Goal: Transaction & Acquisition: Subscribe to service/newsletter

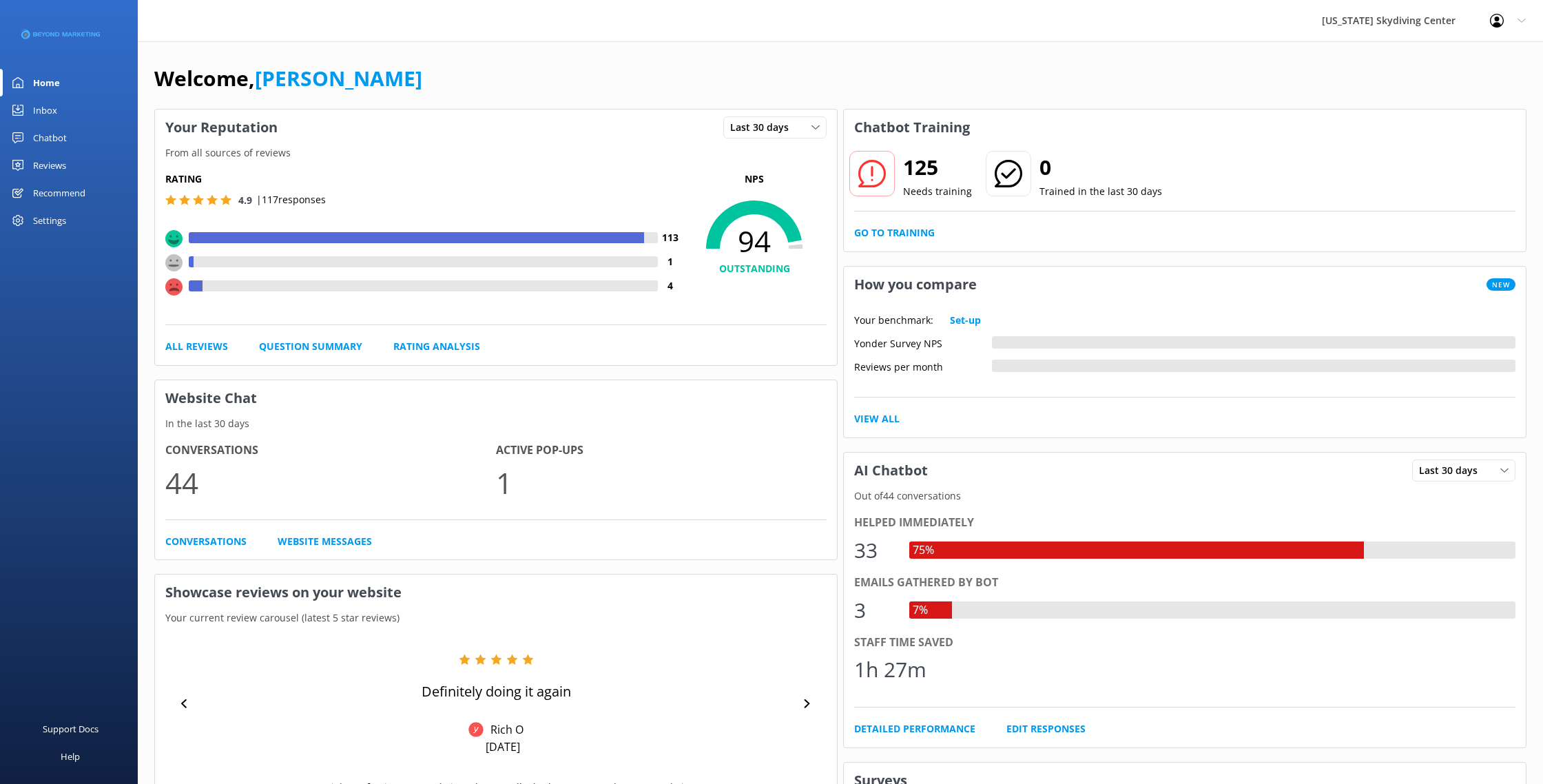
click at [474, 282] on div at bounding box center [431, 286] width 456 height 11
click at [180, 284] on use at bounding box center [174, 287] width 17 height 17
click at [198, 347] on link "All Reviews" at bounding box center [197, 347] width 62 height 15
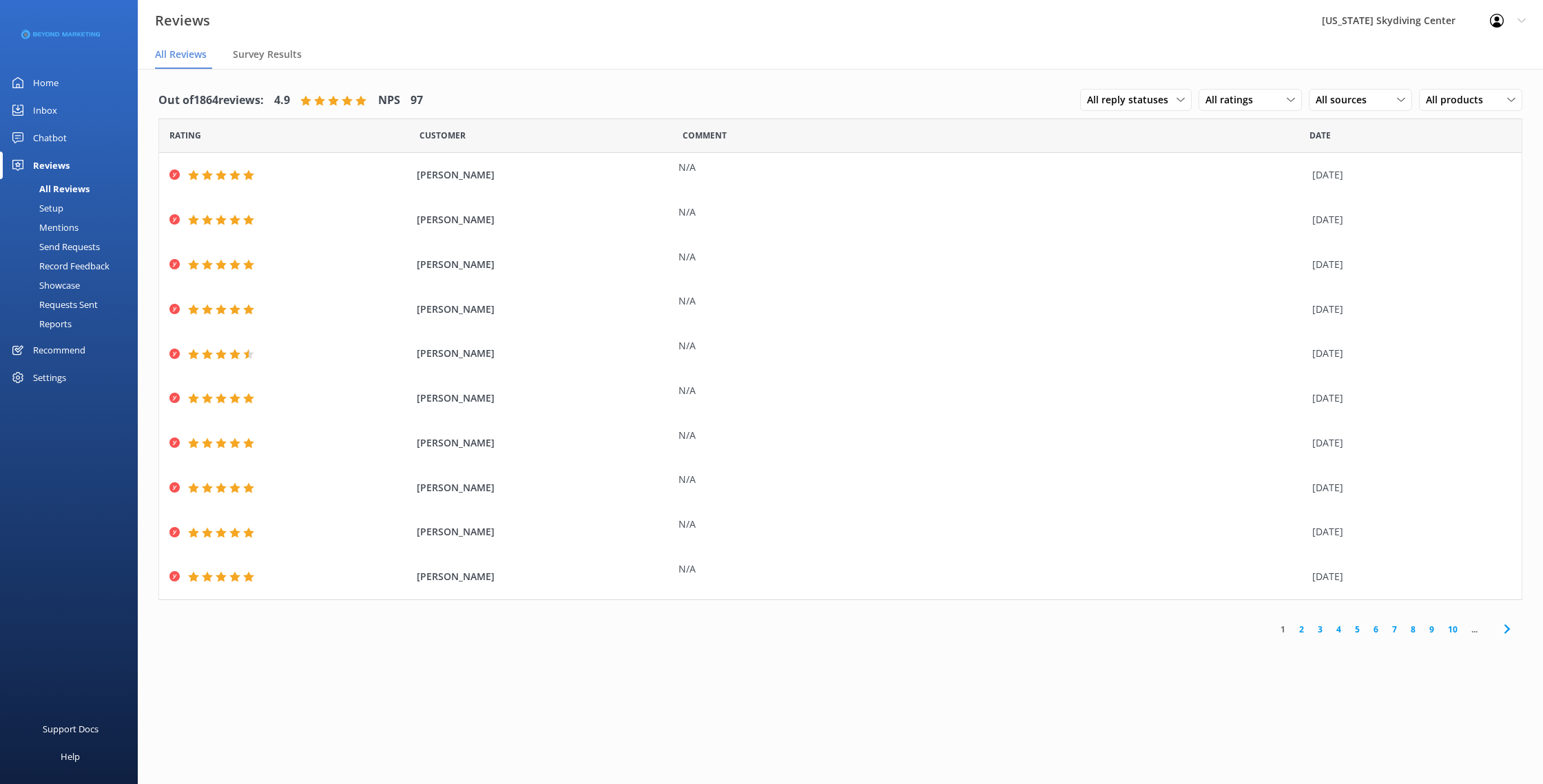
click at [192, 135] on span "Rating" at bounding box center [185, 135] width 32 height 13
click at [1240, 101] on span "All ratings" at bounding box center [1233, 100] width 56 height 15
click at [1251, 211] on div "Detractors" at bounding box center [1250, 212] width 63 height 14
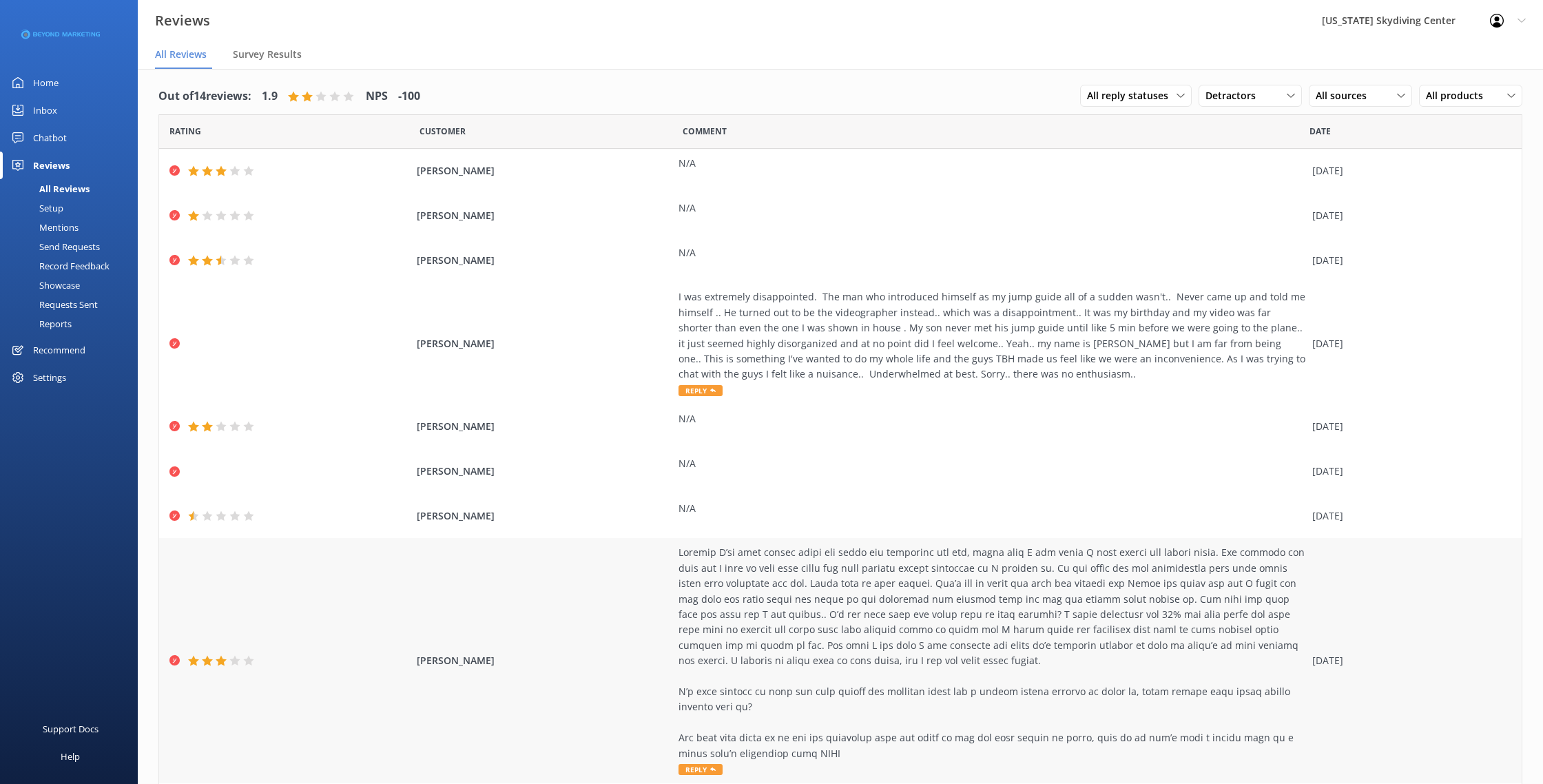
scroll to position [3, 0]
click at [481, 177] on span "[PERSON_NAME]" at bounding box center [544, 172] width 254 height 15
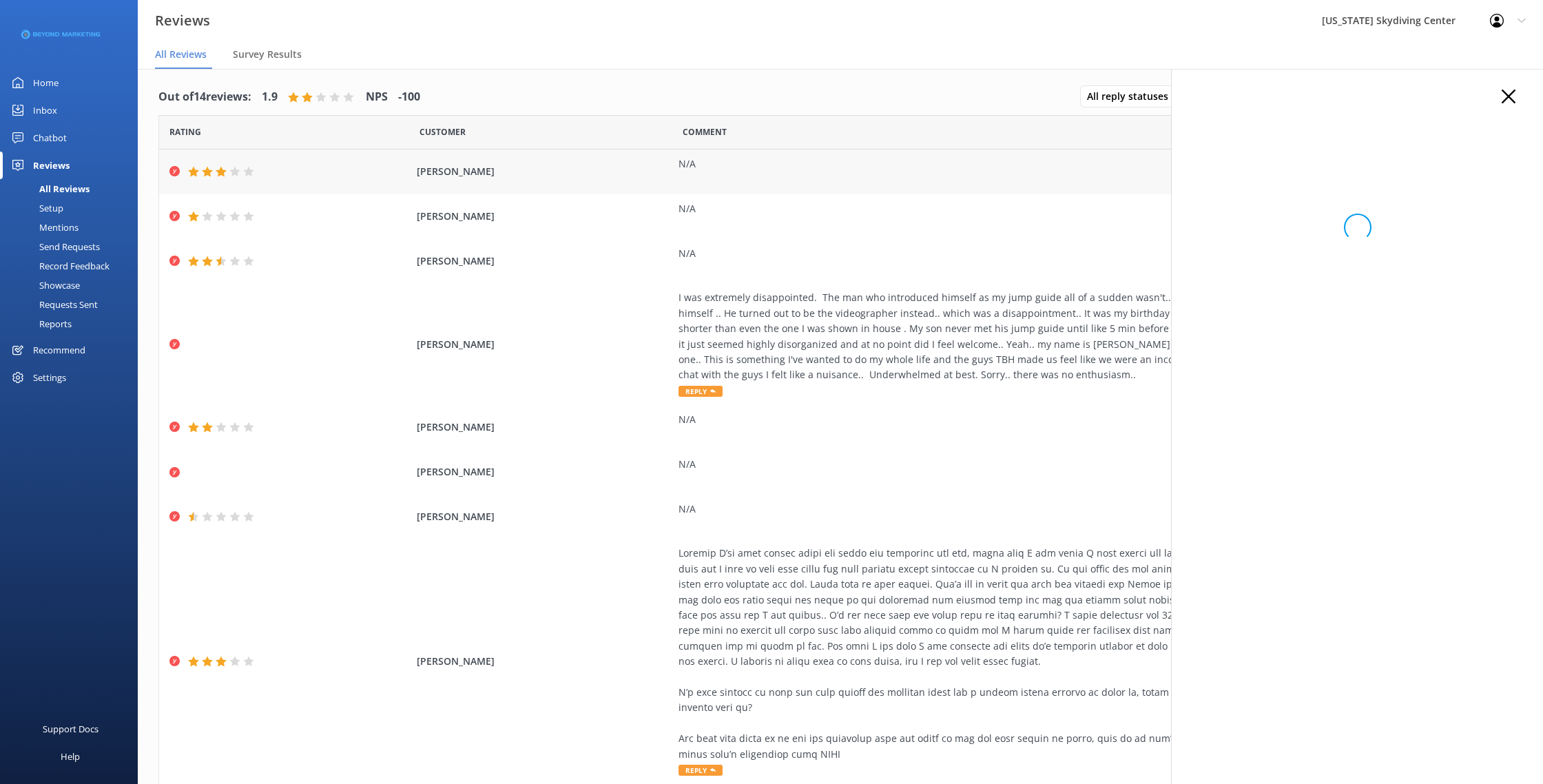
click at [481, 177] on span "[PERSON_NAME]" at bounding box center [544, 172] width 254 height 15
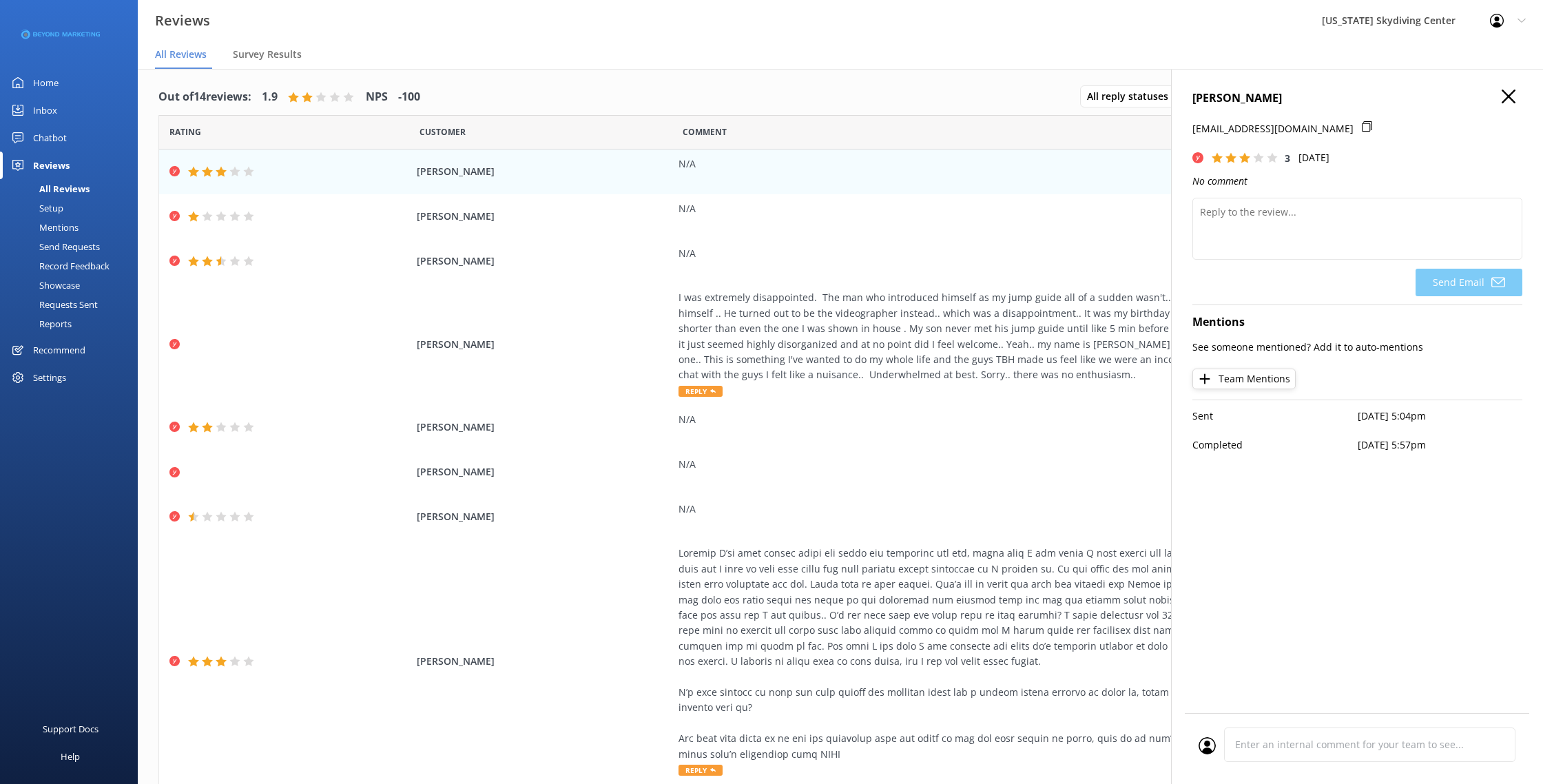
click at [1255, 97] on h4 "[PERSON_NAME]" at bounding box center [1357, 99] width 330 height 18
copy h4 "[PERSON_NAME]"
click at [1508, 101] on icon "button" at bounding box center [1508, 97] width 14 height 14
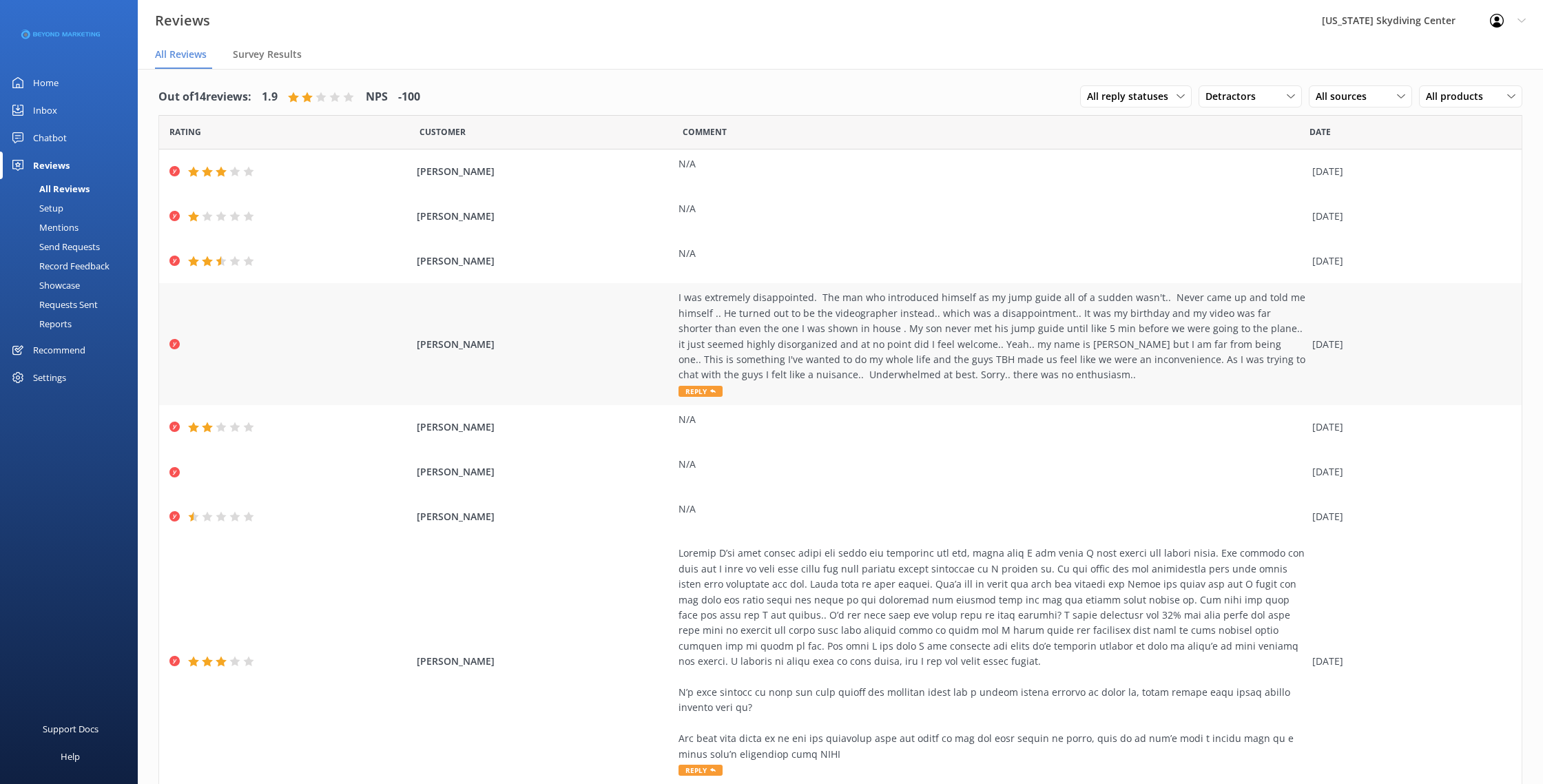
scroll to position [138, 0]
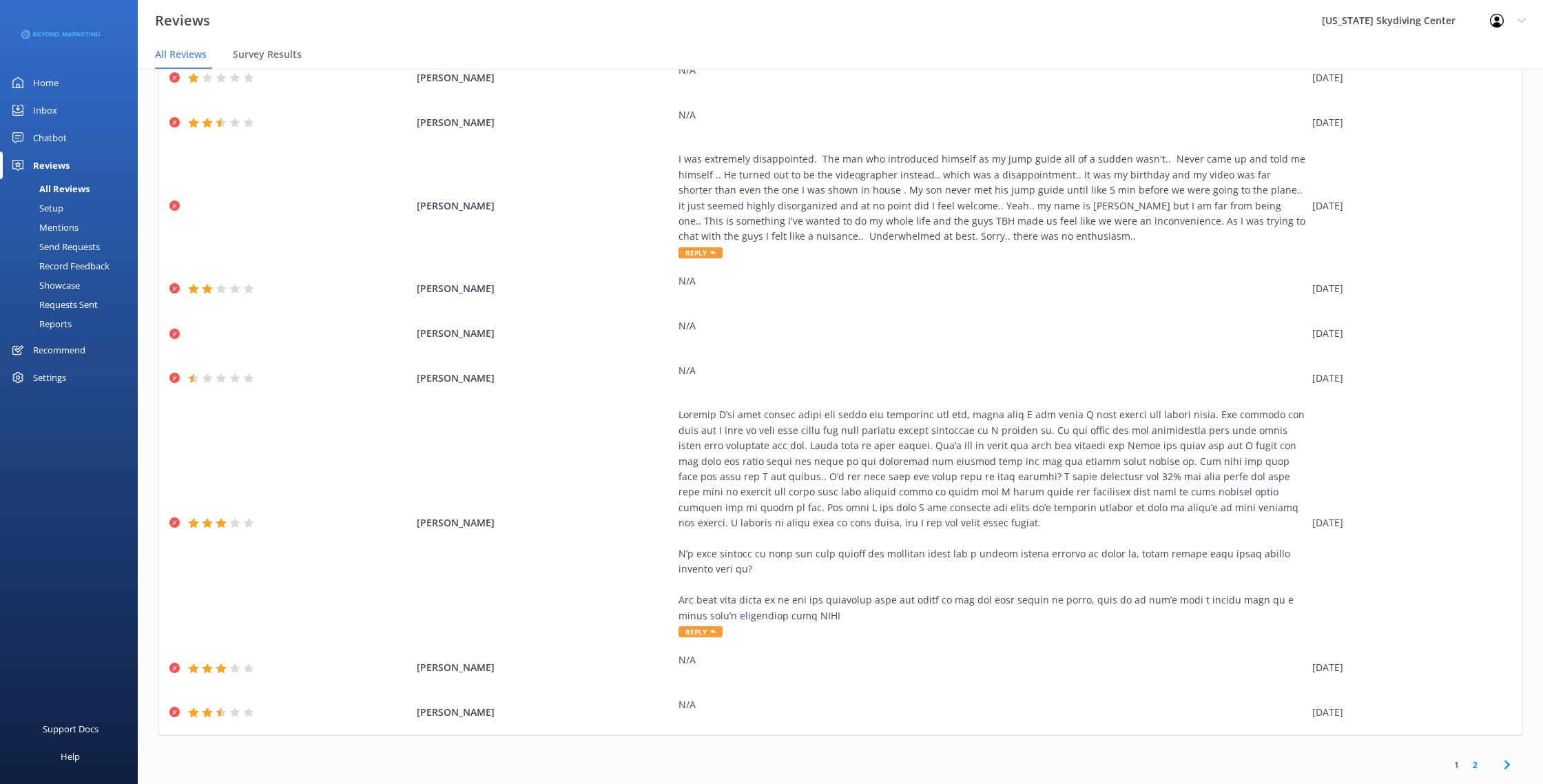
click at [1475, 767] on link "2" at bounding box center [1475, 765] width 19 height 13
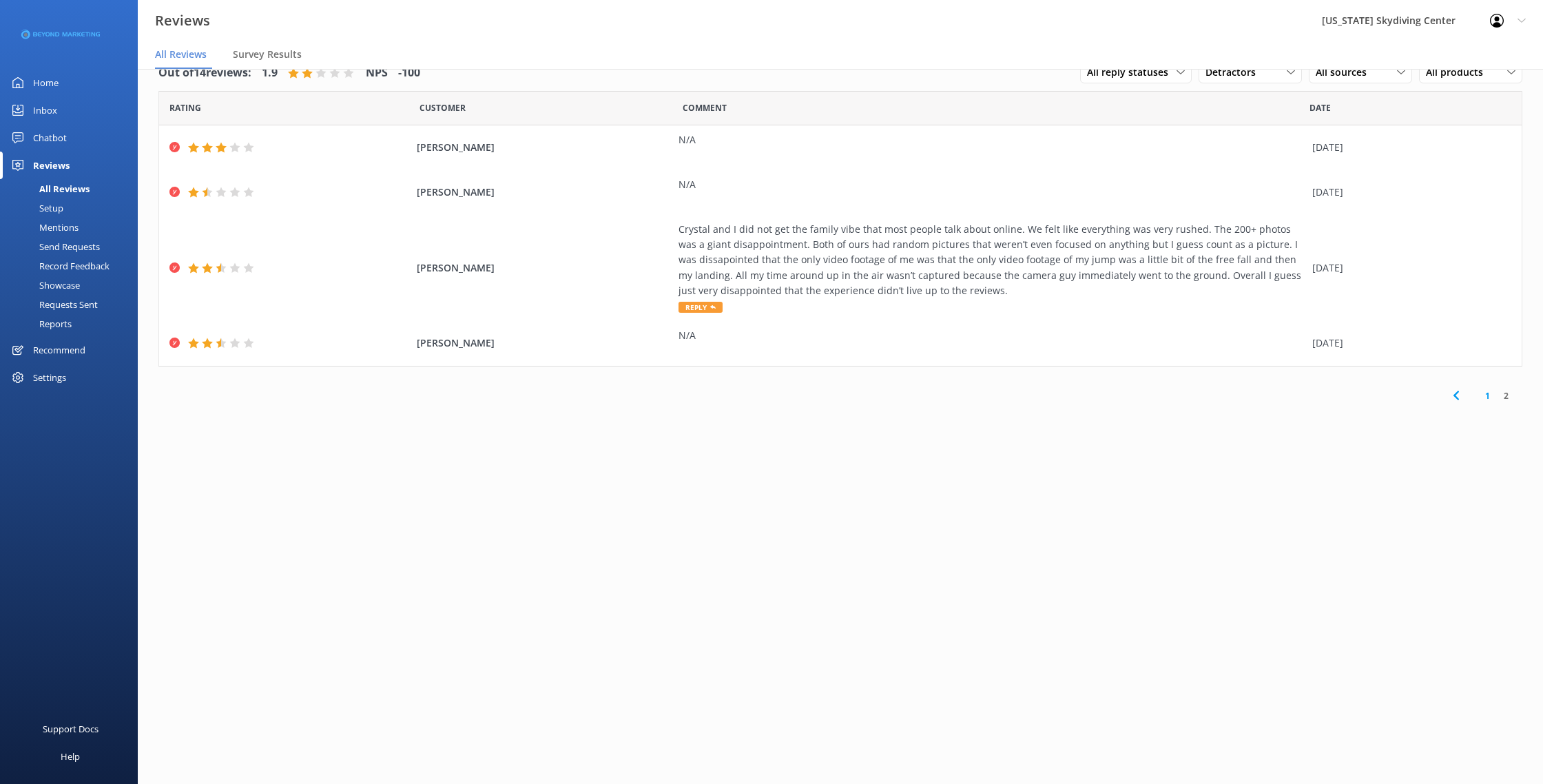
click at [72, 247] on div "Send Requests" at bounding box center [54, 247] width 92 height 19
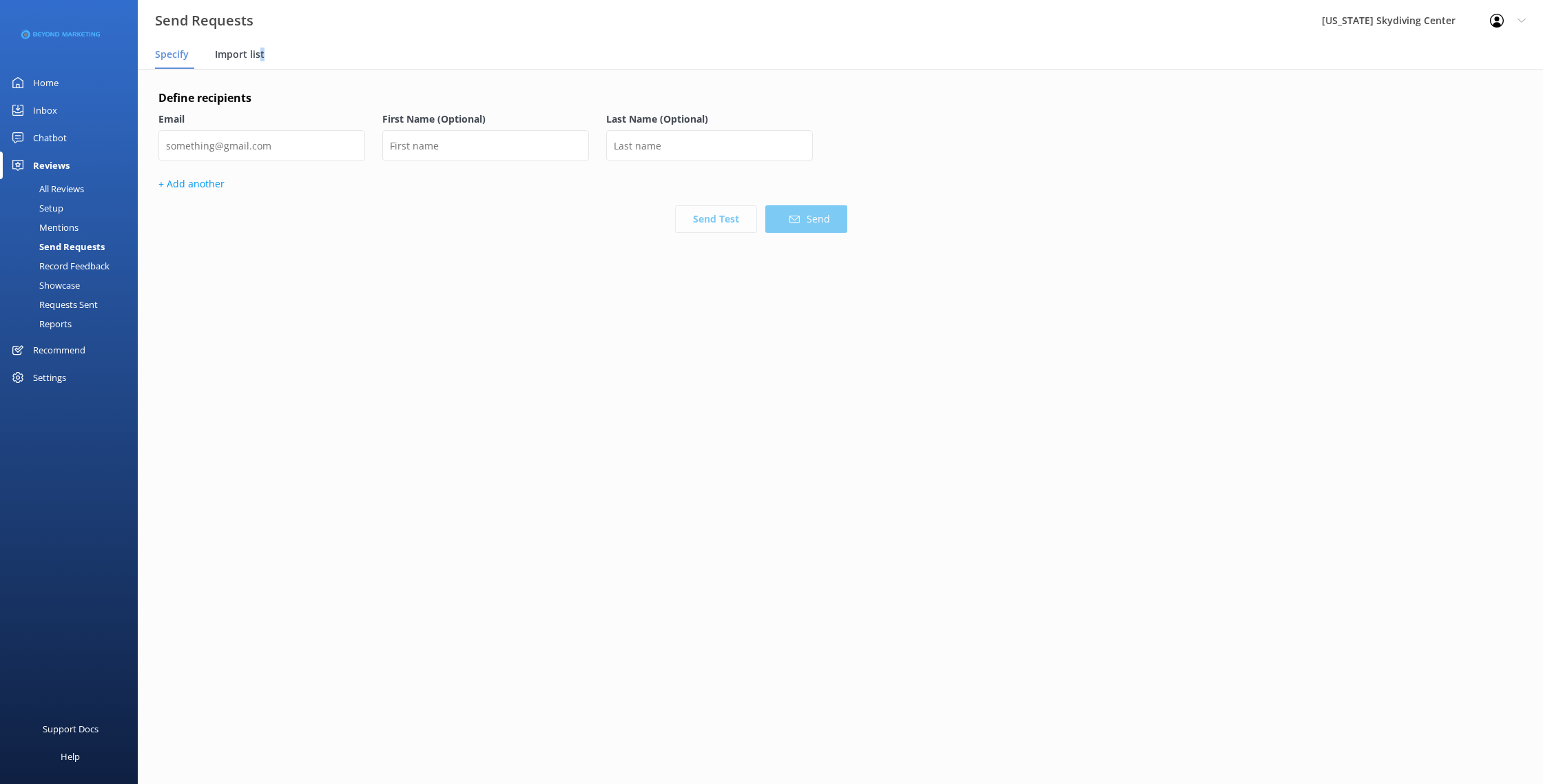
click at [260, 53] on span "Import list" at bounding box center [239, 54] width 49 height 14
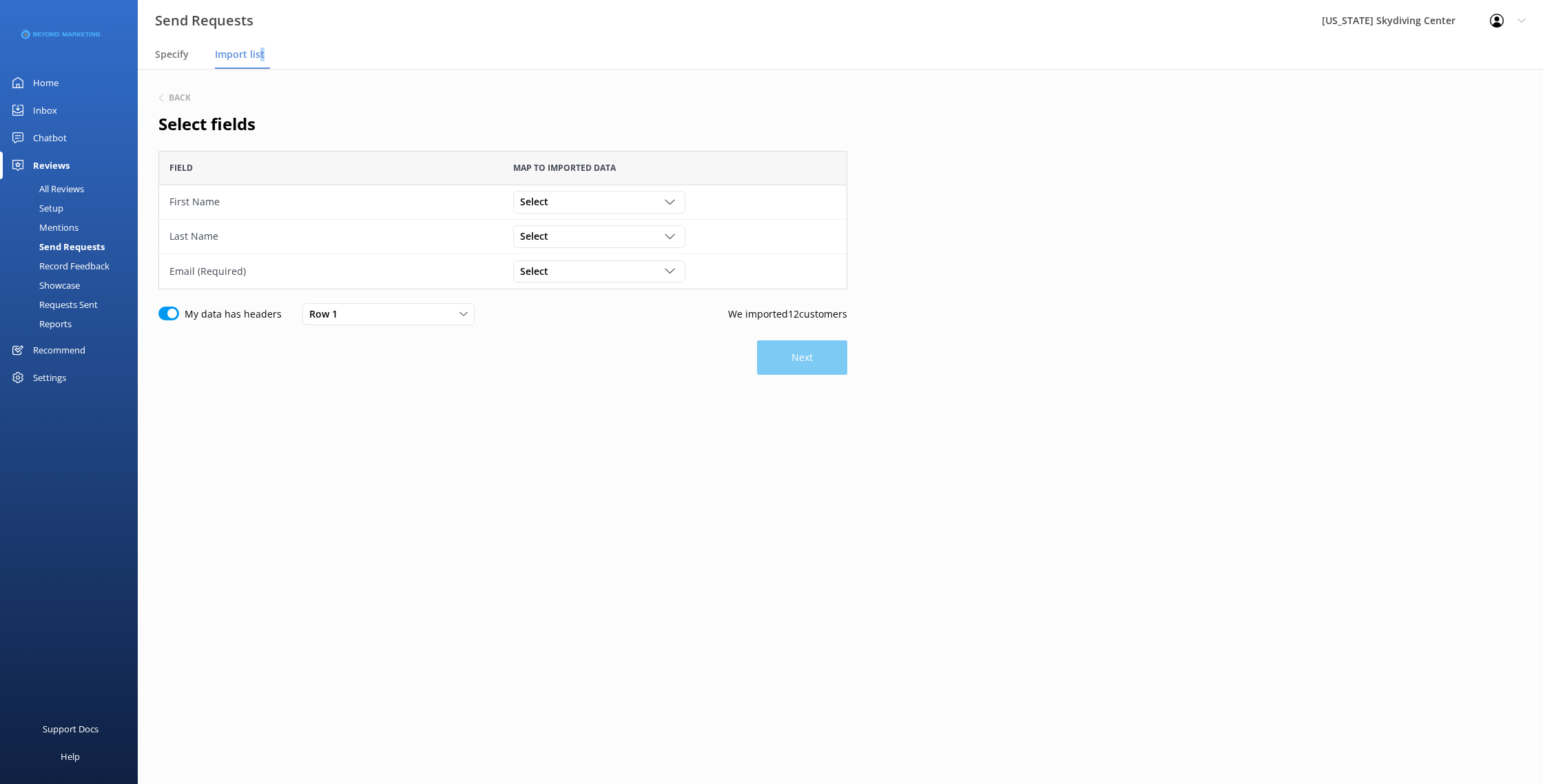
scroll to position [138, 689]
click at [584, 208] on div "Select" at bounding box center [599, 202] width 165 height 15
click at [578, 261] on link "First Name" at bounding box center [599, 258] width 170 height 28
click at [578, 252] on div "Select Customer Id First Name Last Name Email Gender Age Weight Day of birth Ad…" at bounding box center [674, 237] width 344 height 35
click at [578, 244] on div "Select" at bounding box center [599, 236] width 165 height 15
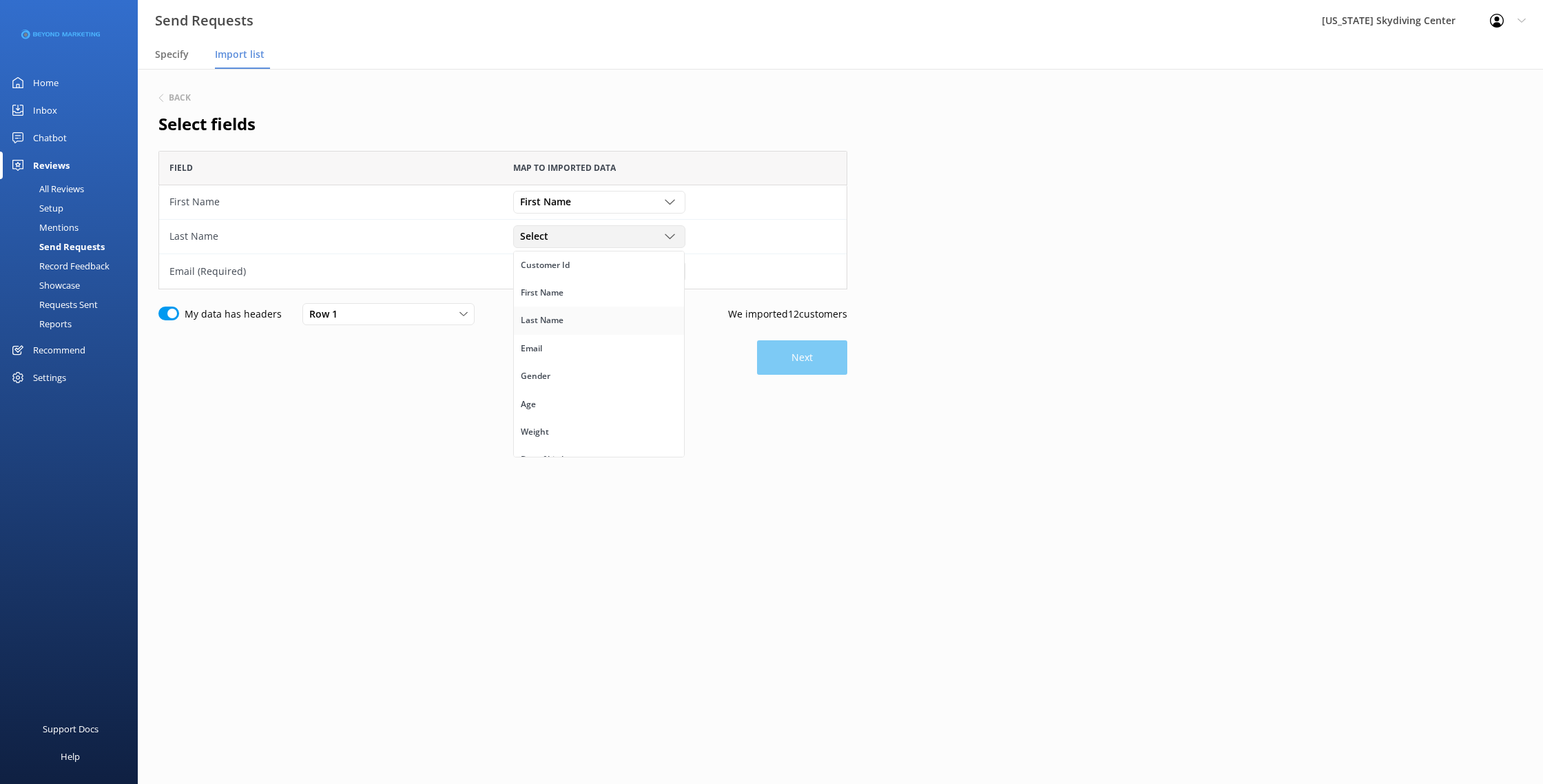
click at [561, 320] on div "Last Name" at bounding box center [542, 320] width 42 height 14
click at [578, 268] on div "Select" at bounding box center [599, 272] width 165 height 15
click at [581, 378] on link "Email" at bounding box center [599, 383] width 170 height 28
